Goal: Task Accomplishment & Management: Use online tool/utility

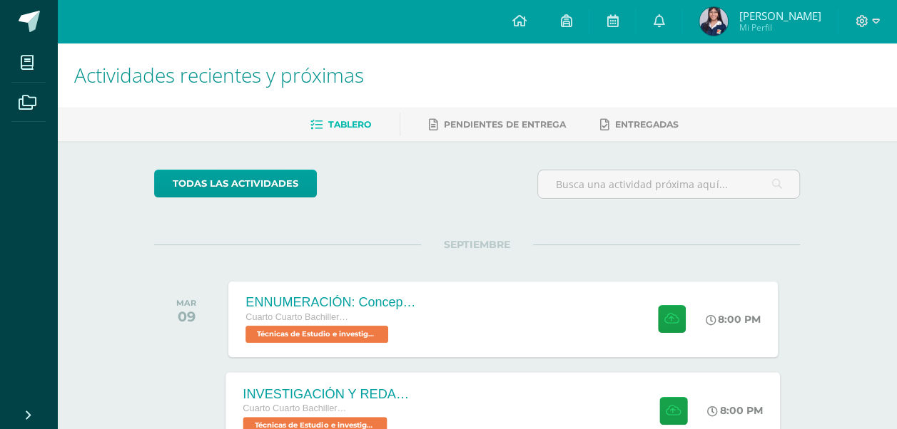
click at [452, 402] on div "INVESTIGACIÓN Y REDACCIÓN: Respuesta a preguntas. Cuarto Cuarto Bachillerato en…" at bounding box center [503, 410] width 554 height 76
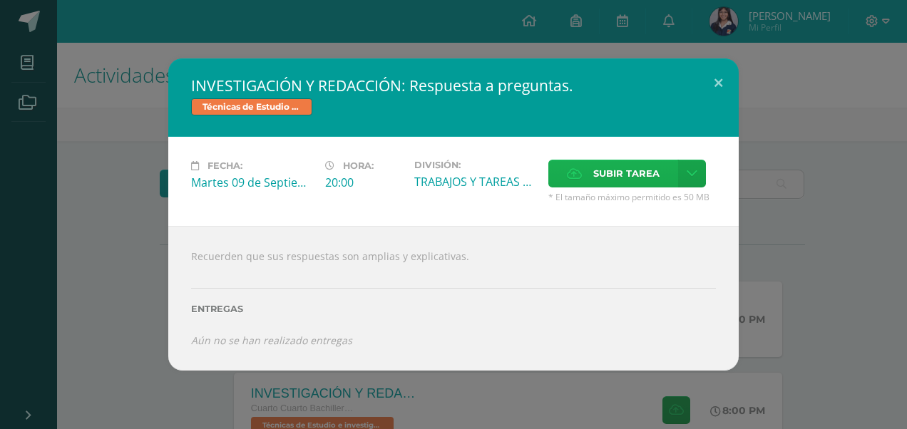
click at [641, 173] on span "Subir tarea" at bounding box center [627, 174] width 66 height 26
click at [0, 0] on input "Subir tarea" at bounding box center [0, 0] width 0 height 0
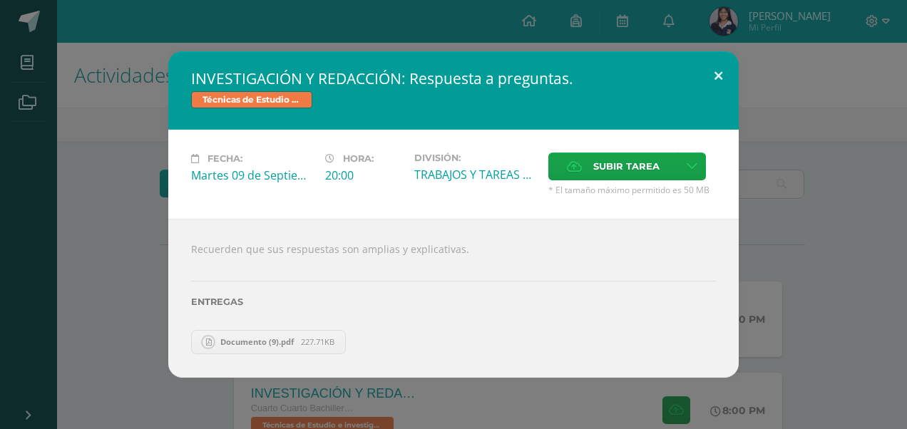
click at [720, 76] on button at bounding box center [718, 75] width 41 height 49
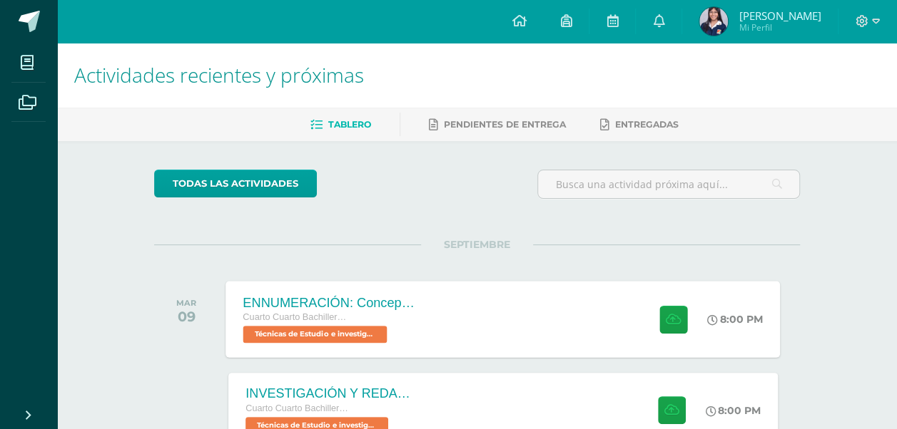
click at [536, 311] on div "ENNUMERACIÓN: Conceptos utilizados en el [PERSON_NAME]. Cuarto Cuarto Bachiller…" at bounding box center [503, 319] width 554 height 76
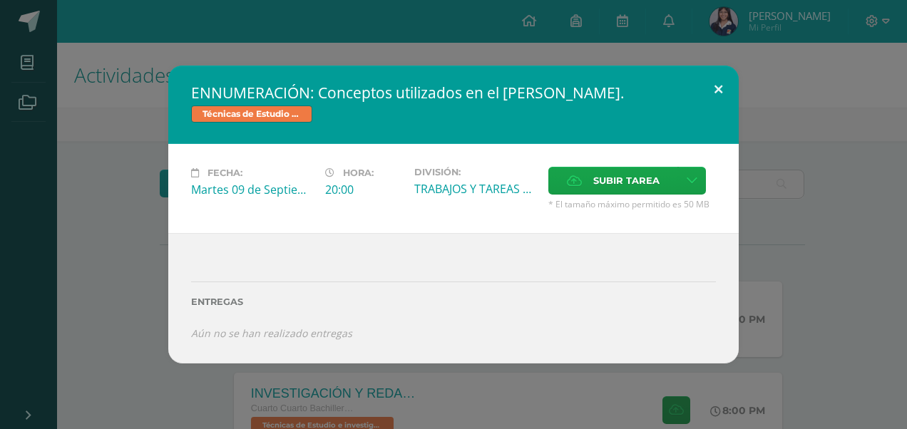
click at [716, 86] on button at bounding box center [718, 90] width 41 height 49
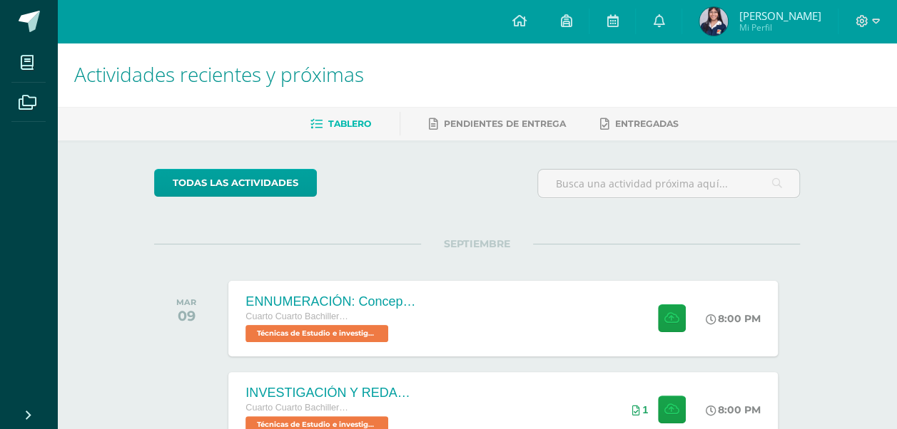
scroll to position [15, 0]
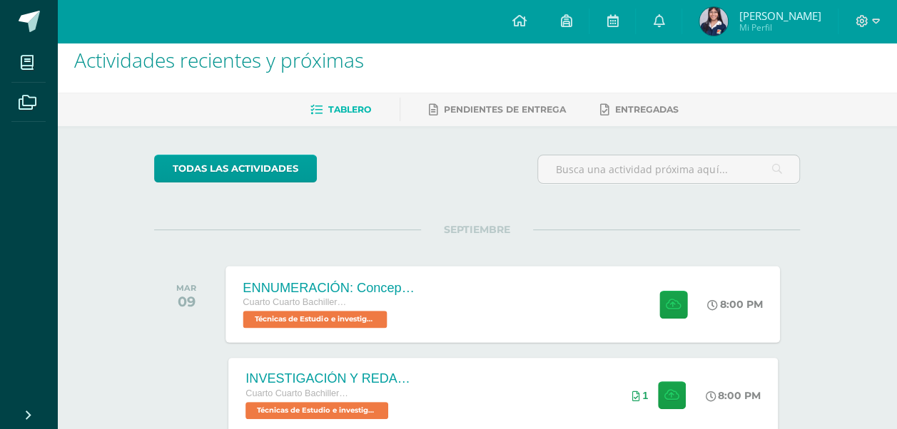
click at [564, 299] on div "ENNUMERACIÓN: Conceptos utilizados en el [PERSON_NAME]. Cuarto Cuarto Bachiller…" at bounding box center [503, 304] width 554 height 76
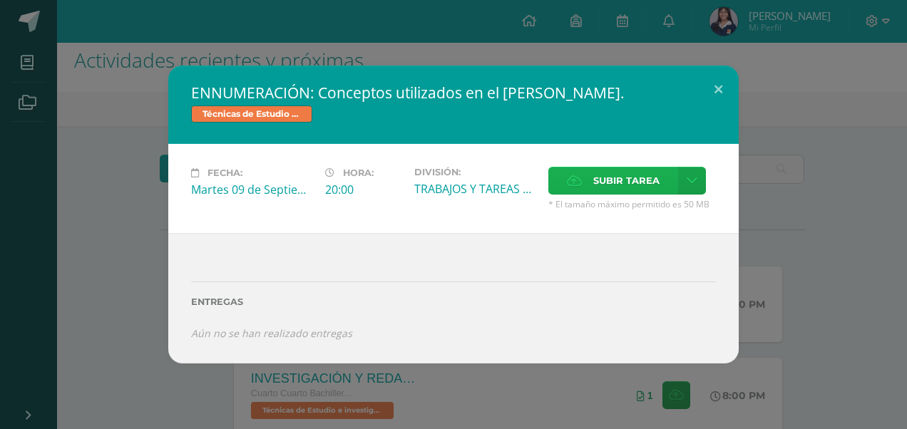
click at [619, 183] on span "Subir tarea" at bounding box center [627, 181] width 66 height 26
click at [0, 0] on input "Subir tarea" at bounding box center [0, 0] width 0 height 0
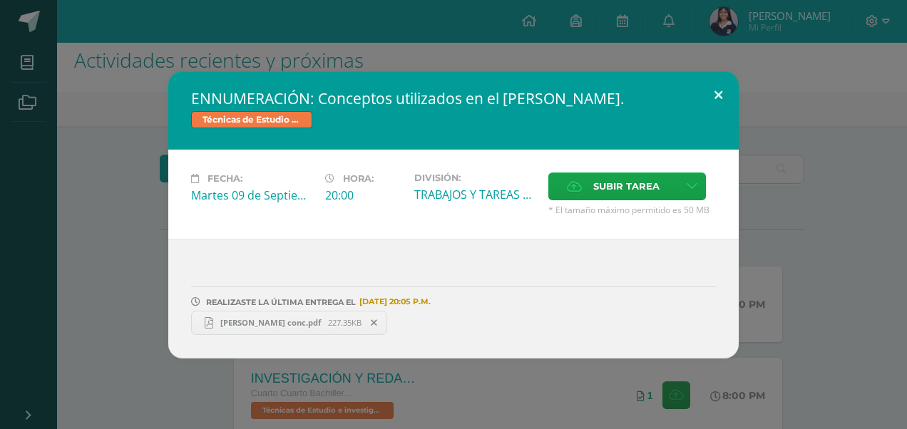
click at [716, 100] on button at bounding box center [718, 95] width 41 height 49
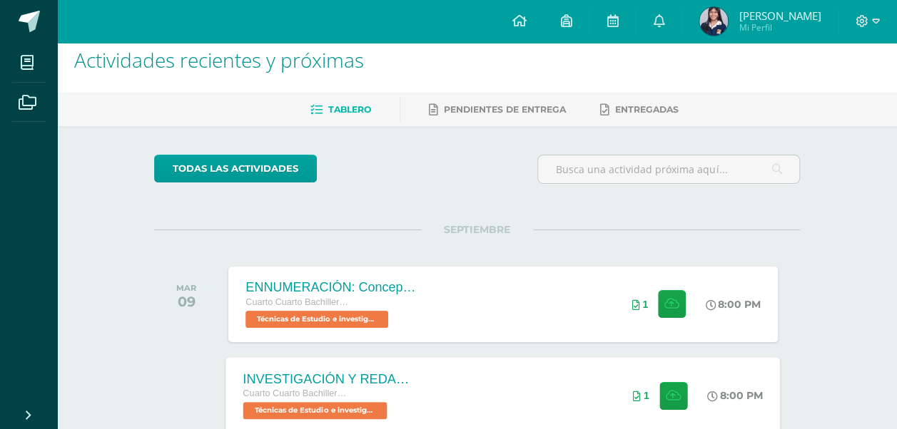
click at [446, 382] on div "INVESTIGACIÓN Y REDACCIÓN: Respuesta a preguntas. Cuarto Cuarto Bachillerato en…" at bounding box center [503, 395] width 554 height 76
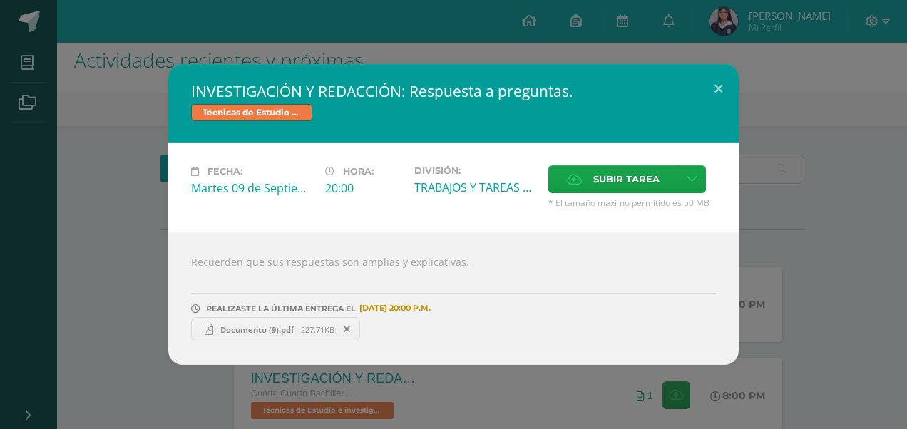
click at [277, 326] on span "Documento (9).pdf" at bounding box center [257, 330] width 88 height 11
click at [625, 177] on span "Subir tarea" at bounding box center [627, 179] width 66 height 26
click at [0, 0] on input "Subir tarea" at bounding box center [0, 0] width 0 height 0
click at [629, 173] on span "Subir tarea" at bounding box center [627, 179] width 66 height 26
click at [0, 0] on input "Subir tarea" at bounding box center [0, 0] width 0 height 0
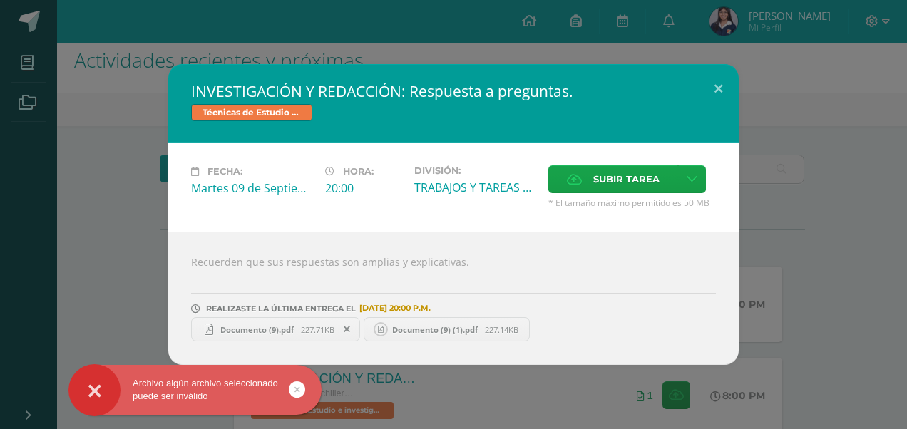
click at [350, 327] on icon at bounding box center [347, 330] width 6 height 10
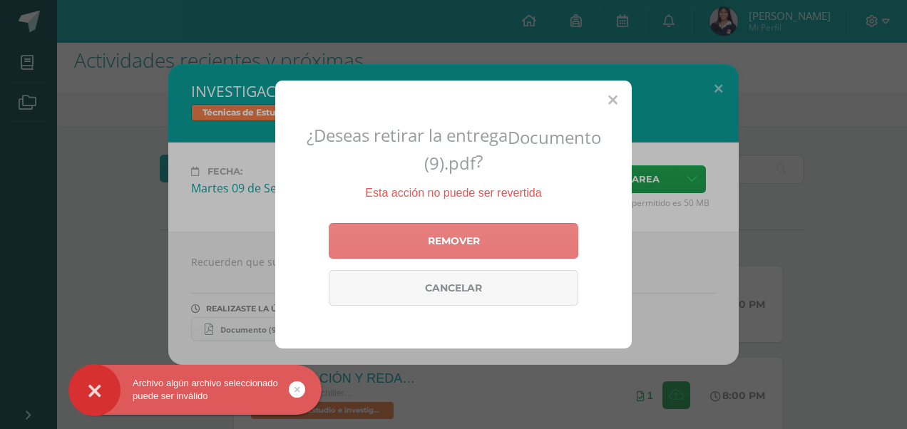
click at [397, 234] on link "Remover" at bounding box center [454, 241] width 250 height 36
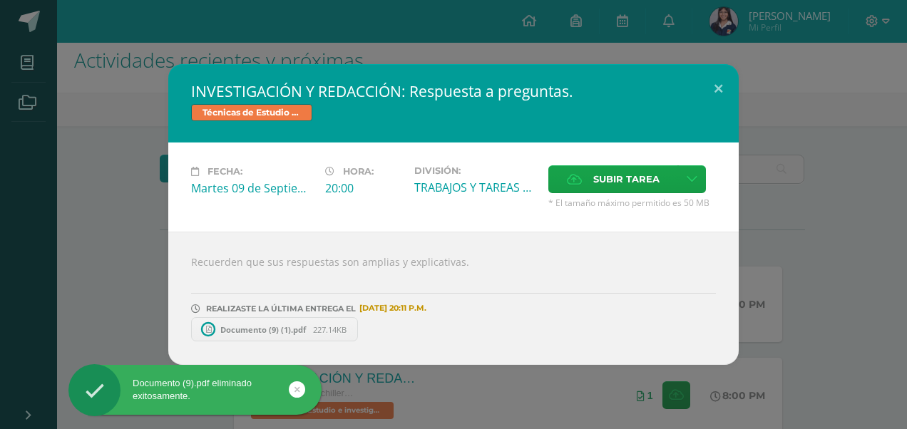
click at [247, 332] on span "Documento (9) (1).pdf" at bounding box center [263, 330] width 100 height 11
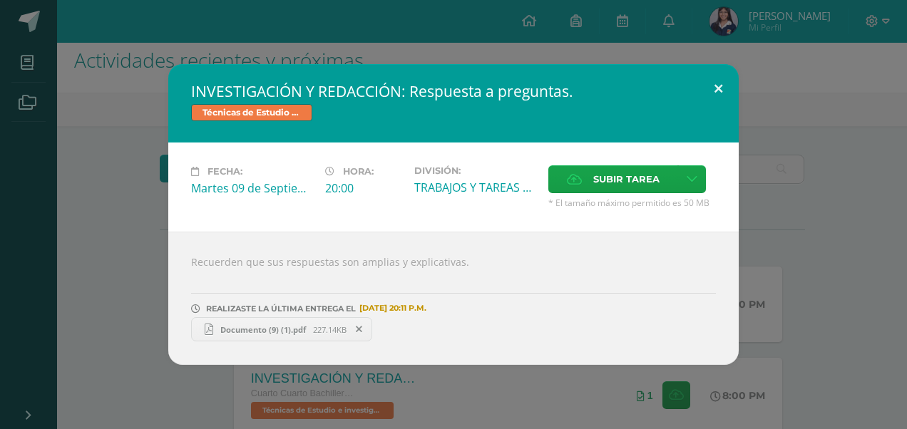
click at [715, 86] on button at bounding box center [718, 88] width 41 height 49
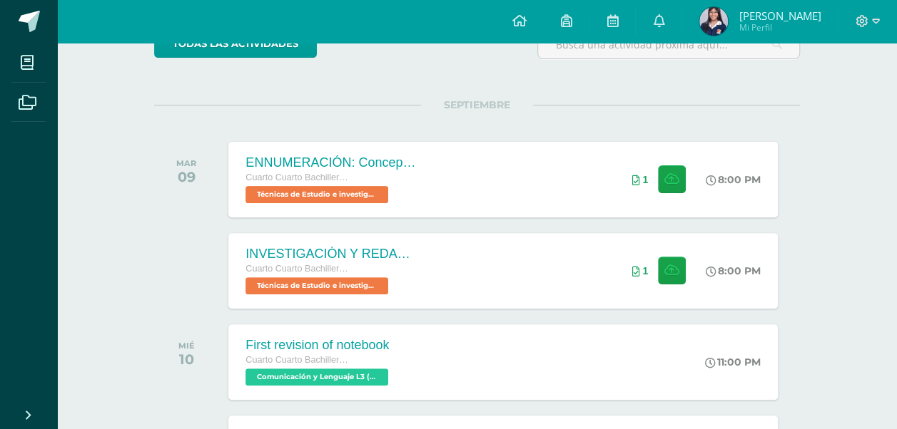
scroll to position [141, 0]
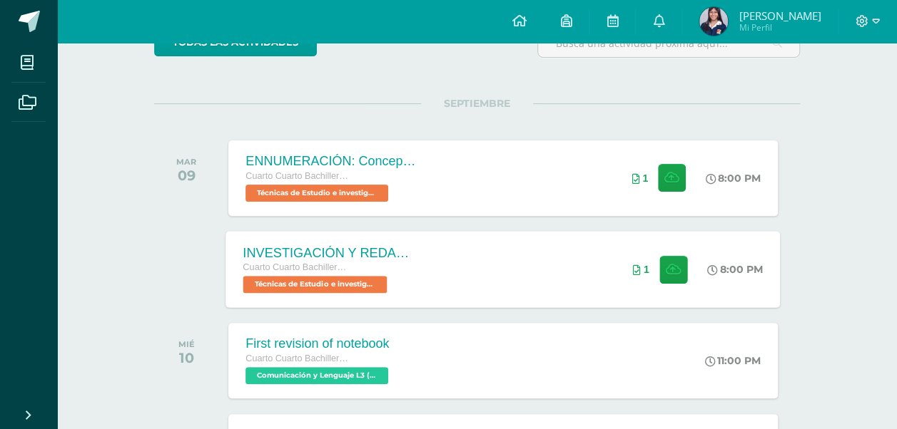
click at [562, 256] on div "INVESTIGACIÓN Y REDACCIÓN: Respuesta a preguntas. Cuarto Cuarto Bachillerato en…" at bounding box center [503, 269] width 554 height 76
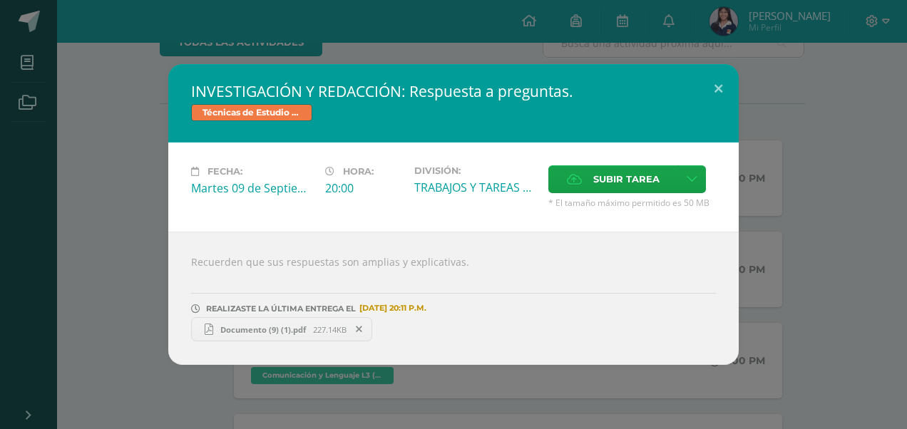
click at [785, 221] on div "INVESTIGACIÓN Y REDACCIÓN: Respuesta a preguntas. Técnicas de Estudio e investi…" at bounding box center [454, 214] width 896 height 301
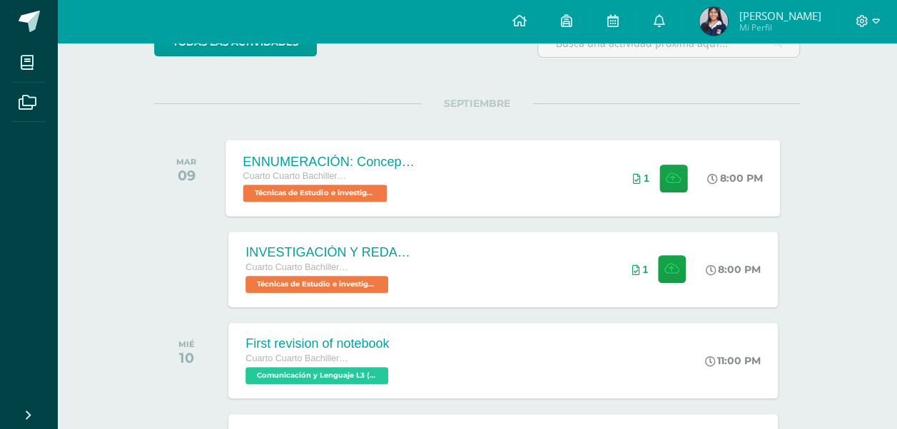
click at [512, 191] on div "ENNUMERACIÓN: Conceptos utilizados en el [PERSON_NAME]. Cuarto Cuarto Bachiller…" at bounding box center [503, 178] width 554 height 76
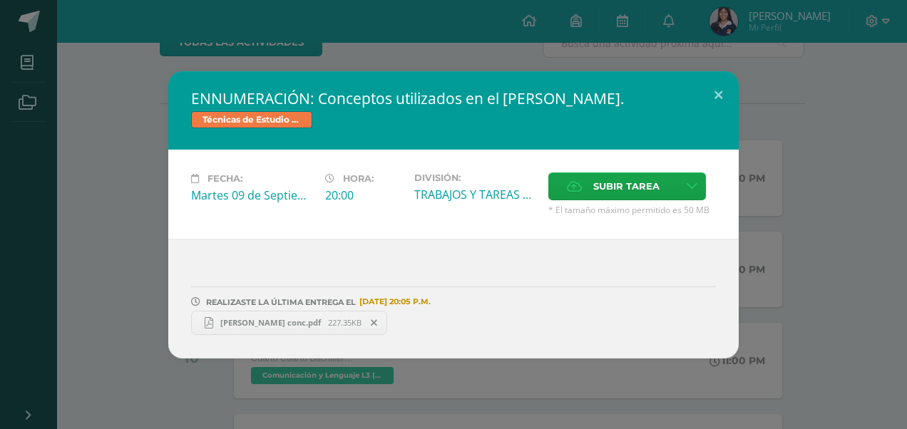
click at [289, 322] on span "[PERSON_NAME] conc.pdf" at bounding box center [270, 322] width 115 height 11
click at [845, 262] on div "ENNUMERACIÓN: Conceptos utilizados en el [PERSON_NAME]. Técnicas de Estudio e i…" at bounding box center [454, 214] width 896 height 287
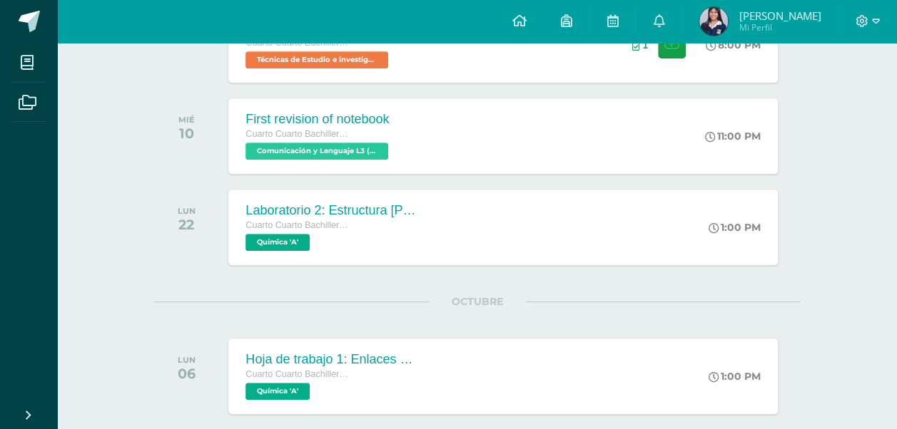
scroll to position [376, 0]
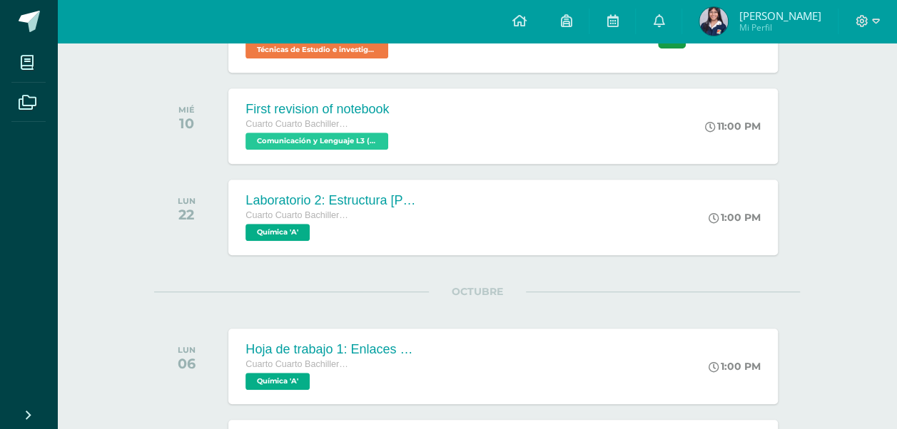
click at [882, 241] on div "Actividades recientes y próximas Tablero Pendientes de entrega Entregadas todas…" at bounding box center [477, 242] width 840 height 1151
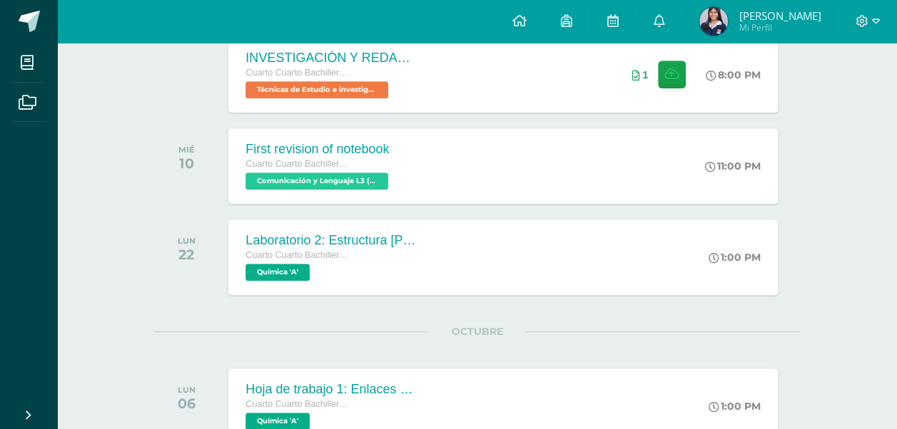
scroll to position [346, 0]
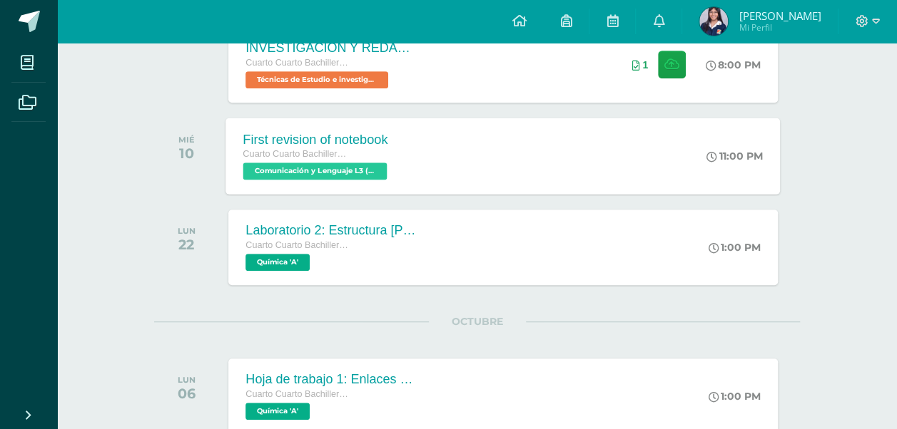
click at [593, 168] on div "First revision of notebook Cuarto Cuarto Bachillerato en Ciencias y Letras con …" at bounding box center [503, 156] width 554 height 76
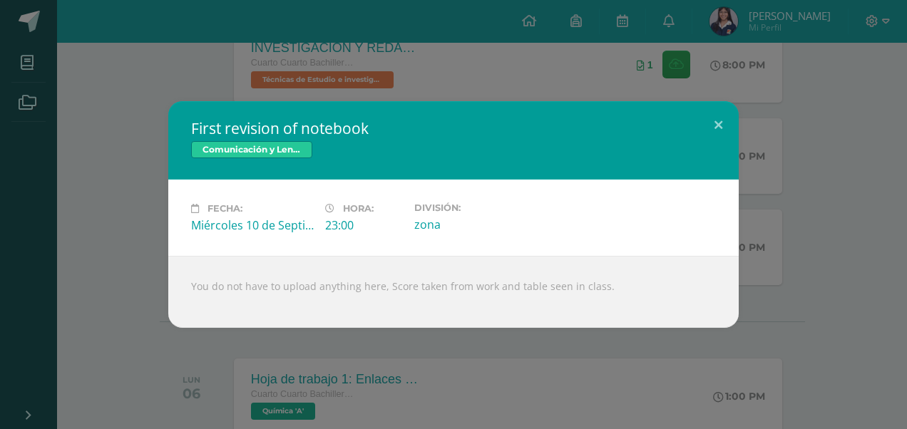
click at [814, 318] on div "First revision of notebook Comunicación y Lenguaje L3 (Inglés Técnico) 4 Fecha:…" at bounding box center [454, 214] width 896 height 227
